Goal: Find specific page/section

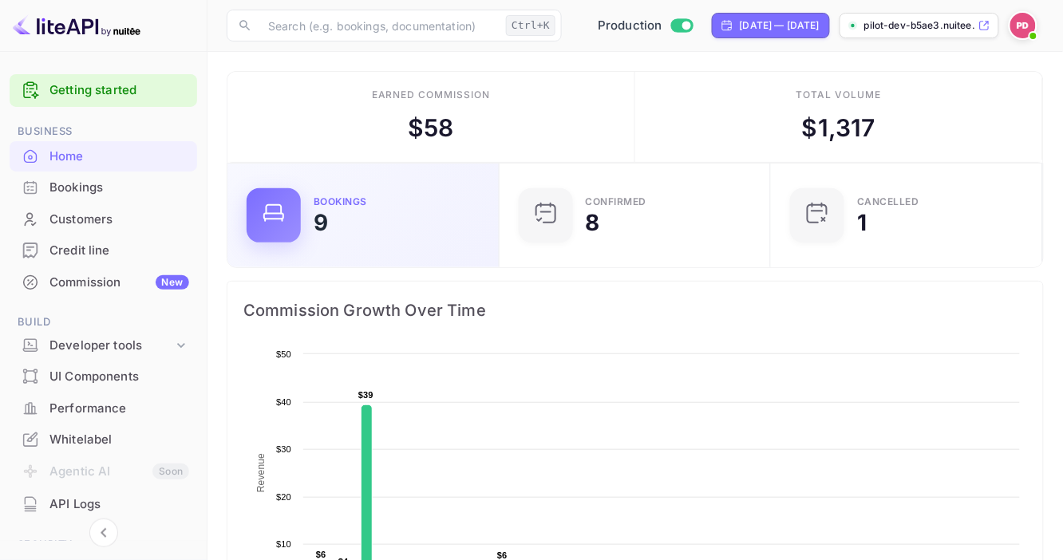
click at [373, 213] on div "Bookings 9" at bounding box center [397, 215] width 166 height 37
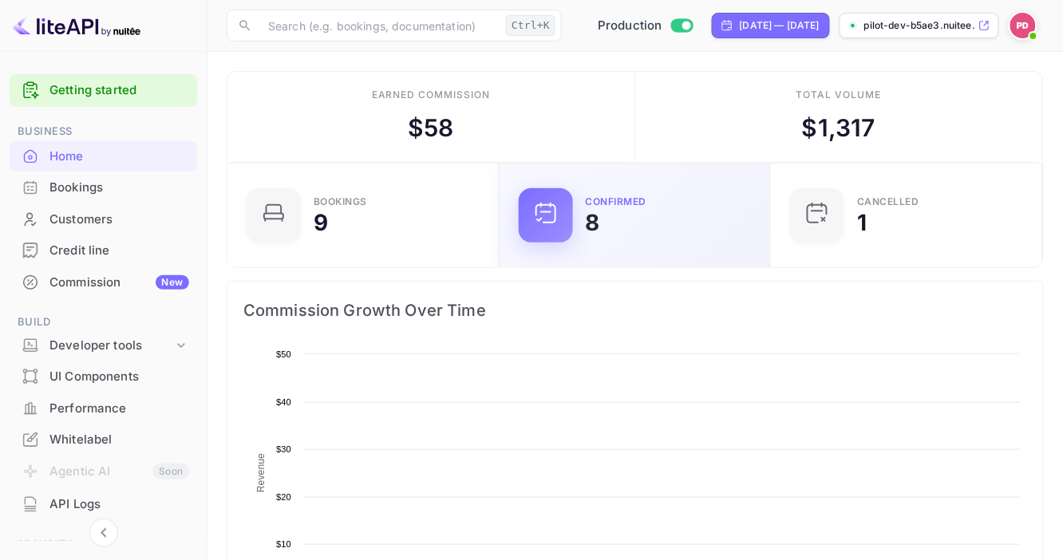
scroll to position [248, 251]
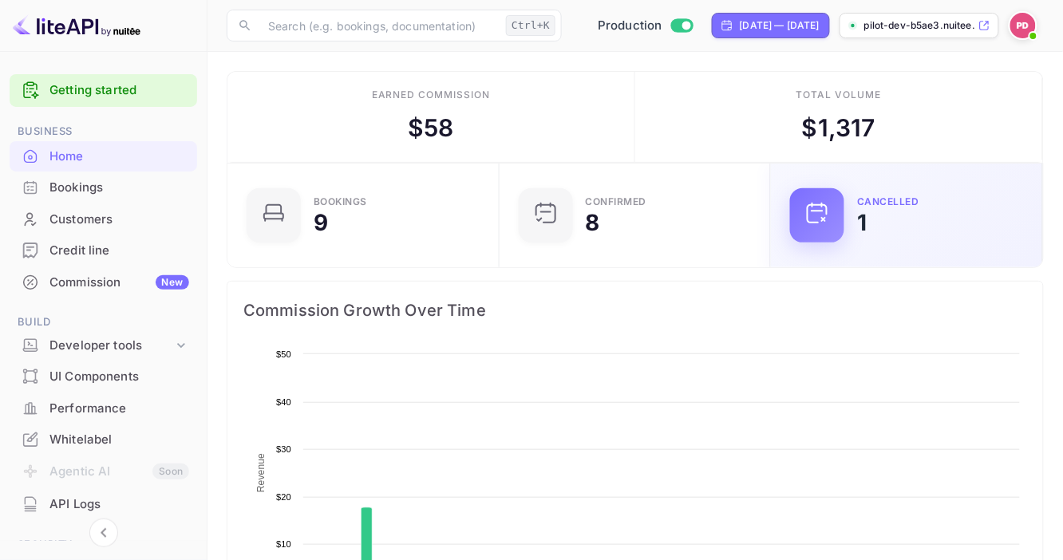
click at [903, 215] on div "CANCELLED 1" at bounding box center [940, 215] width 166 height 37
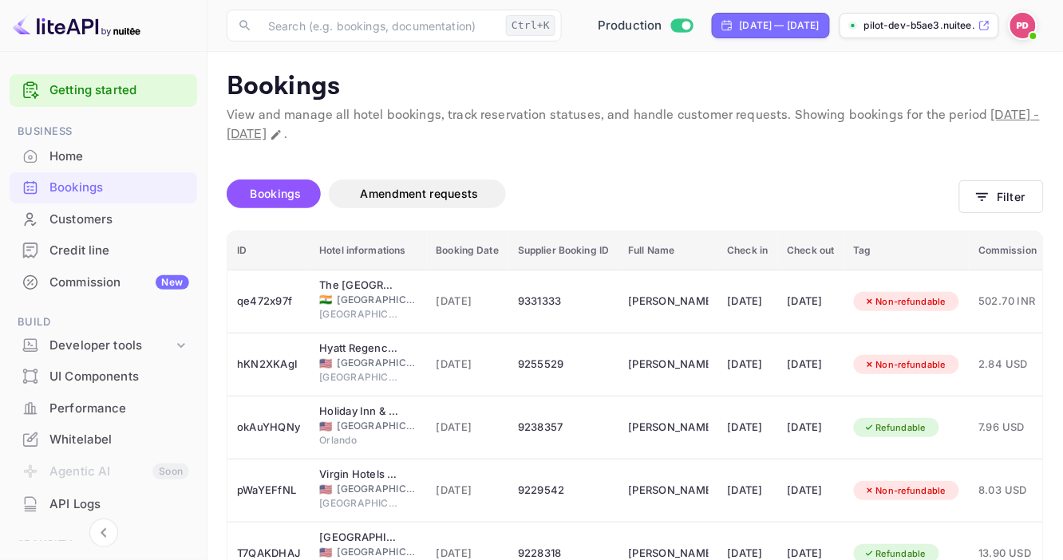
click at [73, 191] on div "Bookings" at bounding box center [119, 188] width 140 height 18
click at [109, 271] on div "Commission New" at bounding box center [103, 282] width 187 height 31
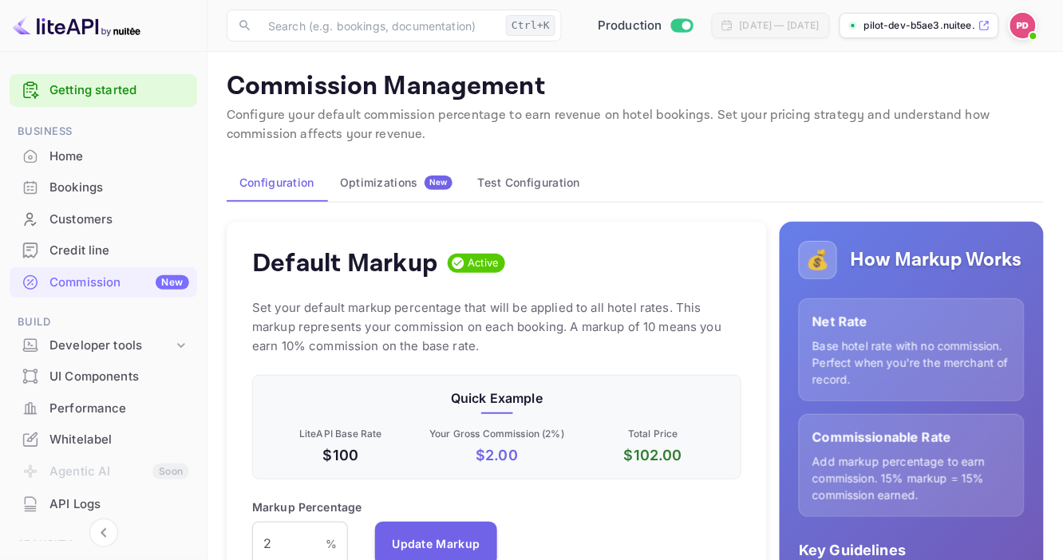
click at [75, 185] on div "Bookings" at bounding box center [119, 188] width 140 height 18
